Goal: Contribute content: Add original content to the website for others to see

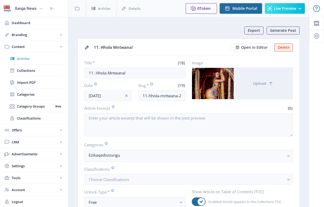
click at [29, 61] on link "Articles" at bounding box center [33, 59] width 57 height 12
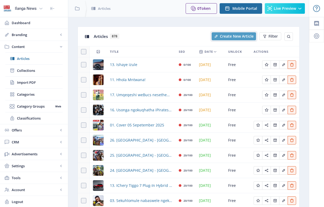
click at [233, 37] on span "Create New Article" at bounding box center [237, 36] width 34 height 4
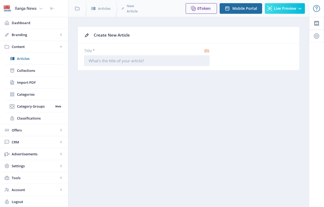
click at [149, 58] on input "Title *" at bounding box center [146, 60] width 125 height 11
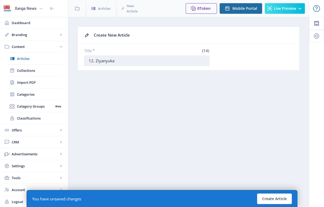
drag, startPoint x: 96, startPoint y: 60, endPoint x: 114, endPoint y: 61, distance: 18.6
click at [114, 61] on input "12. Ziyanyuka" at bounding box center [146, 60] width 125 height 11
drag, startPoint x: 98, startPoint y: 60, endPoint x: 141, endPoint y: 61, distance: 42.7
click at [141, 61] on input "12. Bayanda abazali aba" at bounding box center [146, 60] width 125 height 11
drag, startPoint x: 94, startPoint y: 60, endPoint x: 123, endPoint y: 60, distance: 28.1
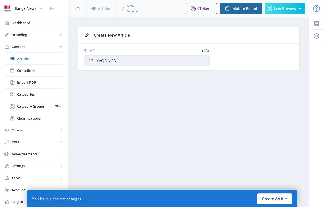
click at [123, 60] on input "12. iYAQONGA" at bounding box center [146, 60] width 125 height 11
click at [95, 60] on input "12. Iyaq" at bounding box center [146, 60] width 125 height 11
drag, startPoint x: 100, startPoint y: 61, endPoint x: 105, endPoint y: 61, distance: 5.3
click at [105, 61] on input "12. Iyaq" at bounding box center [146, 60] width 125 height 11
drag, startPoint x: 112, startPoint y: 61, endPoint x: 119, endPoint y: 61, distance: 6.7
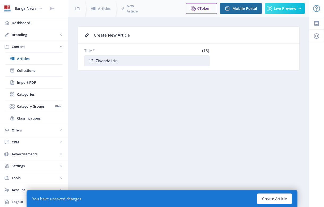
click at [119, 61] on input "12. Ziyanda izin" at bounding box center [146, 60] width 125 height 11
click at [118, 61] on input "12. Ziyanda izin" at bounding box center [146, 60] width 125 height 11
drag, startPoint x: 116, startPoint y: 61, endPoint x: 119, endPoint y: 61, distance: 3.2
click at [119, 61] on input "12. Ziyanda izin" at bounding box center [146, 60] width 125 height 11
type input "12. Ziyanda izigameko zeFilicide"
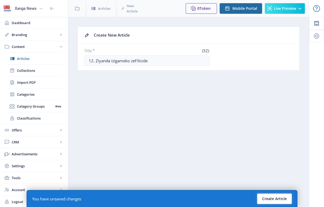
click at [281, 197] on button "Create Article" at bounding box center [274, 199] width 35 height 11
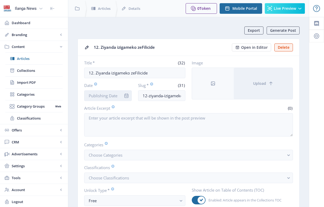
click at [114, 93] on input "Date" at bounding box center [108, 96] width 48 height 11
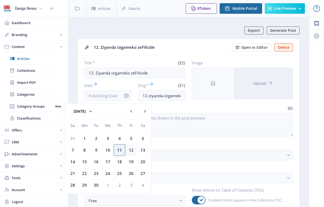
click at [131, 150] on div "12" at bounding box center [131, 150] width 12 height 12
type input "[DATE]"
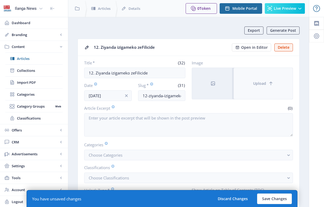
click at [251, 88] on button "Upload" at bounding box center [263, 83] width 59 height 31
click at [256, 96] on button "Upload" at bounding box center [263, 83] width 59 height 31
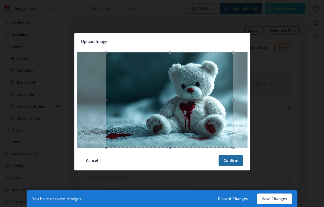
drag, startPoint x: 194, startPoint y: 116, endPoint x: 201, endPoint y: 114, distance: 8.0
click at [201, 114] on div at bounding box center [169, 100] width 127 height 96
click at [240, 161] on button "Confirm" at bounding box center [230, 161] width 25 height 11
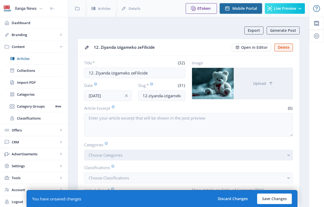
click at [143, 156] on button "Choose Categories" at bounding box center [188, 155] width 209 height 11
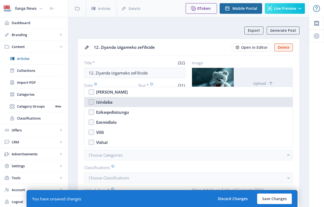
click at [103, 102] on div "Izindaba" at bounding box center [104, 102] width 16 height 6
checkbox input "true"
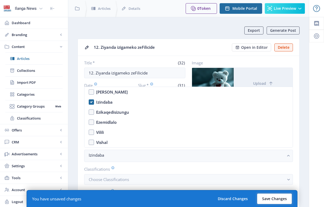
click at [277, 200] on button "Save Changes" at bounding box center [274, 199] width 35 height 11
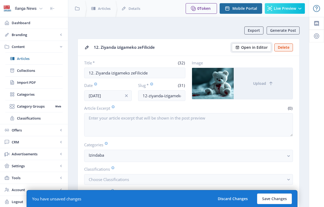
click at [259, 50] on button "Open in Editor" at bounding box center [251, 48] width 39 height 8
